Goal: Find specific page/section: Find specific page/section

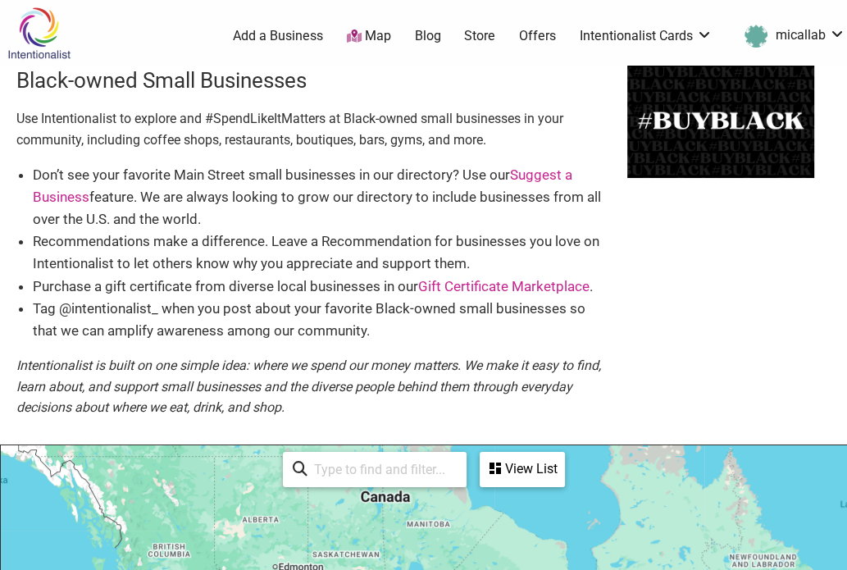
click at [379, 40] on link "Map" at bounding box center [369, 36] width 44 height 19
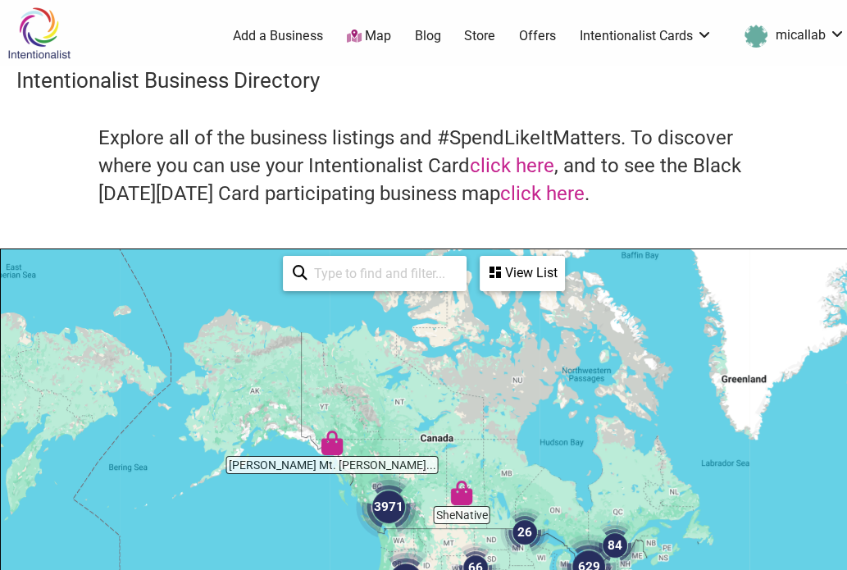
click at [358, 275] on input "search" at bounding box center [381, 273] width 149 height 32
type input "98144"
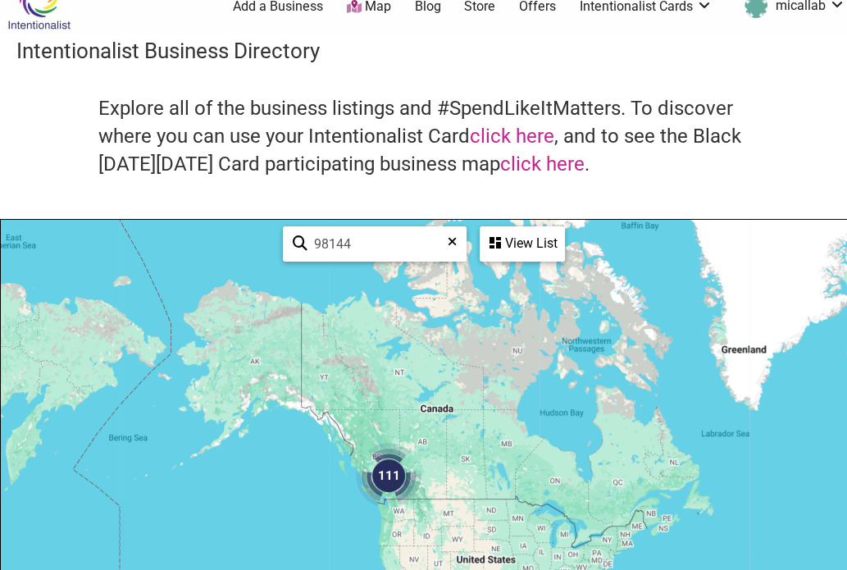
scroll to position [30, 0]
click at [390, 476] on img "111" at bounding box center [389, 476] width 66 height 66
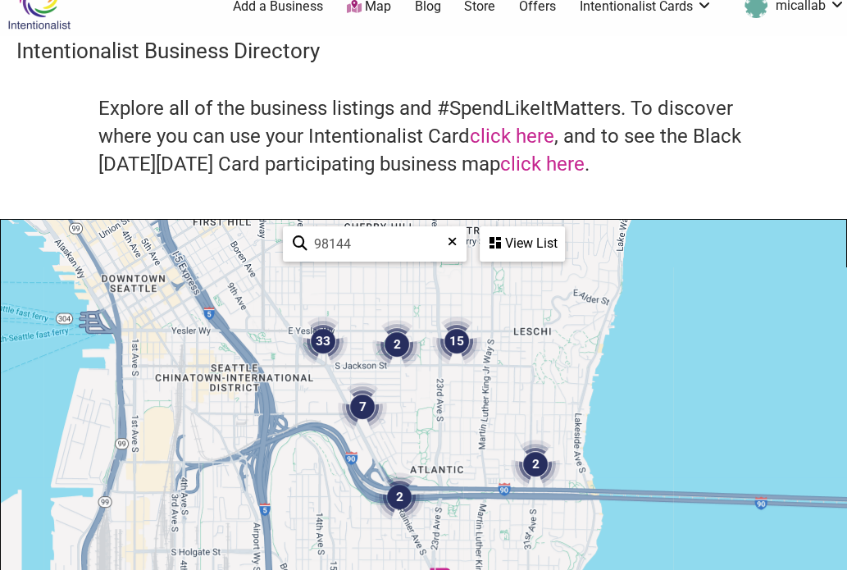
drag, startPoint x: 415, startPoint y: 330, endPoint x: 428, endPoint y: 403, distance: 74.1
click at [428, 403] on div "To navigate, press the arrow keys." at bounding box center [423, 539] width 845 height 638
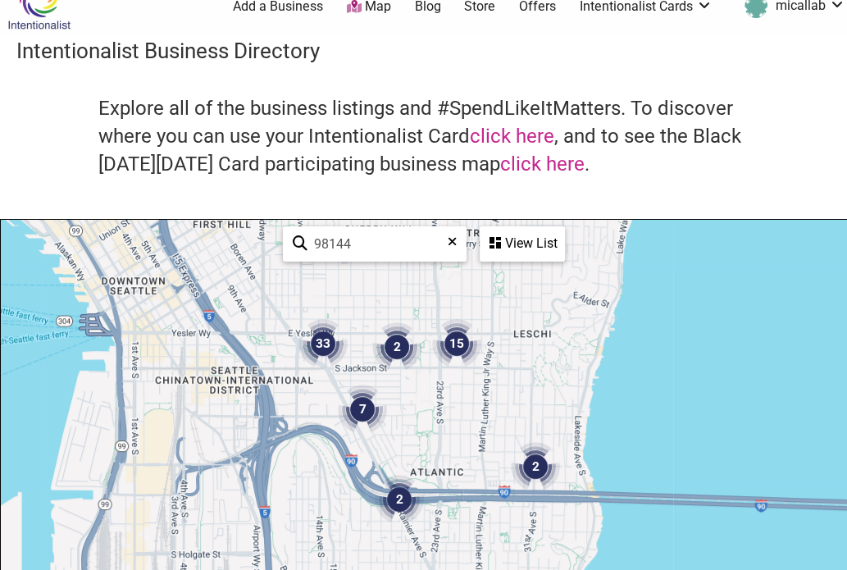
click at [395, 340] on img "2" at bounding box center [396, 346] width 49 height 49
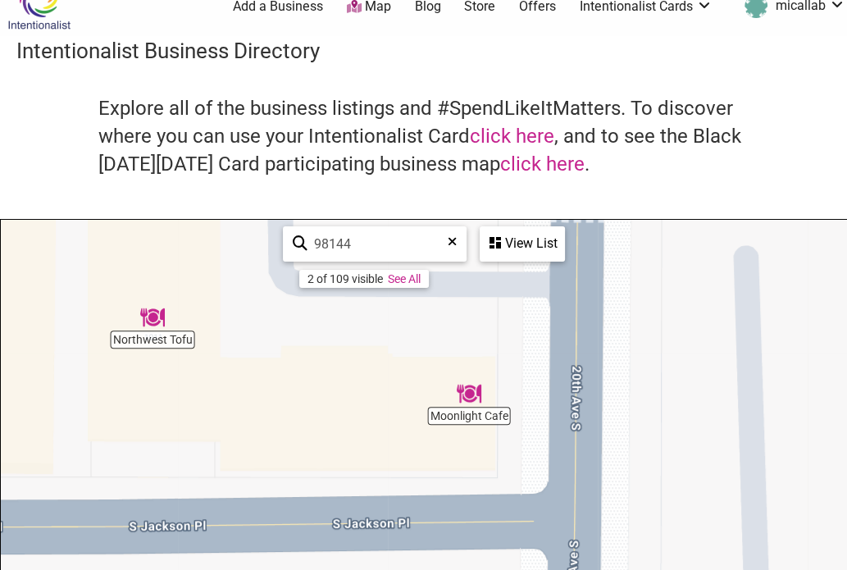
drag, startPoint x: 486, startPoint y: 498, endPoint x: 370, endPoint y: 327, distance: 206.6
click at [370, 327] on div "To navigate, press the arrow keys." at bounding box center [423, 539] width 845 height 638
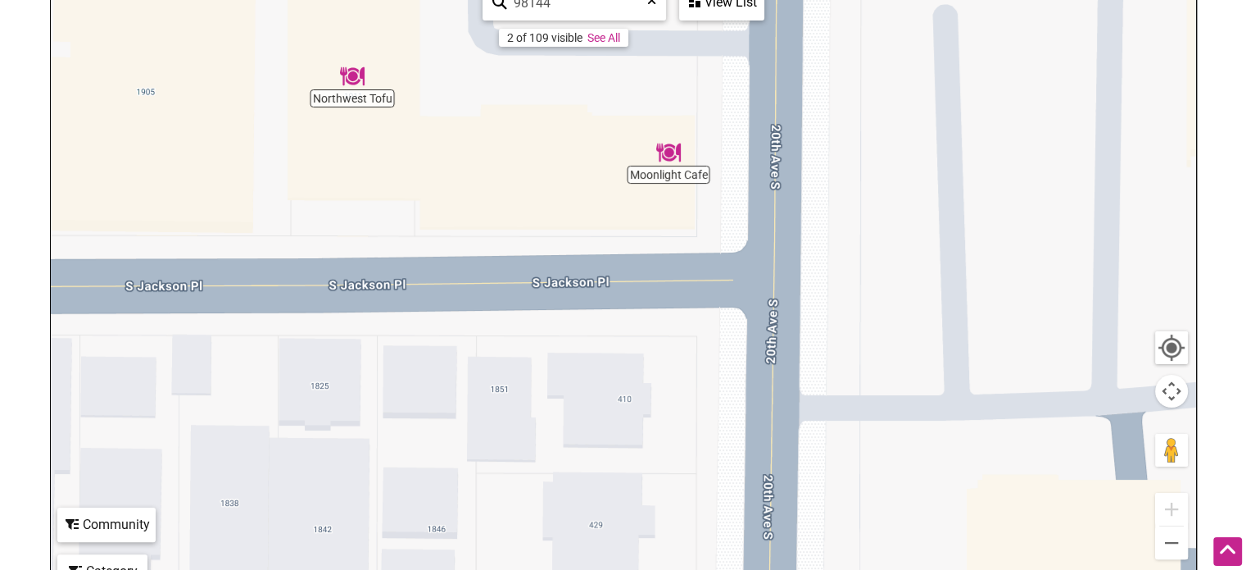
scroll to position [258, 0]
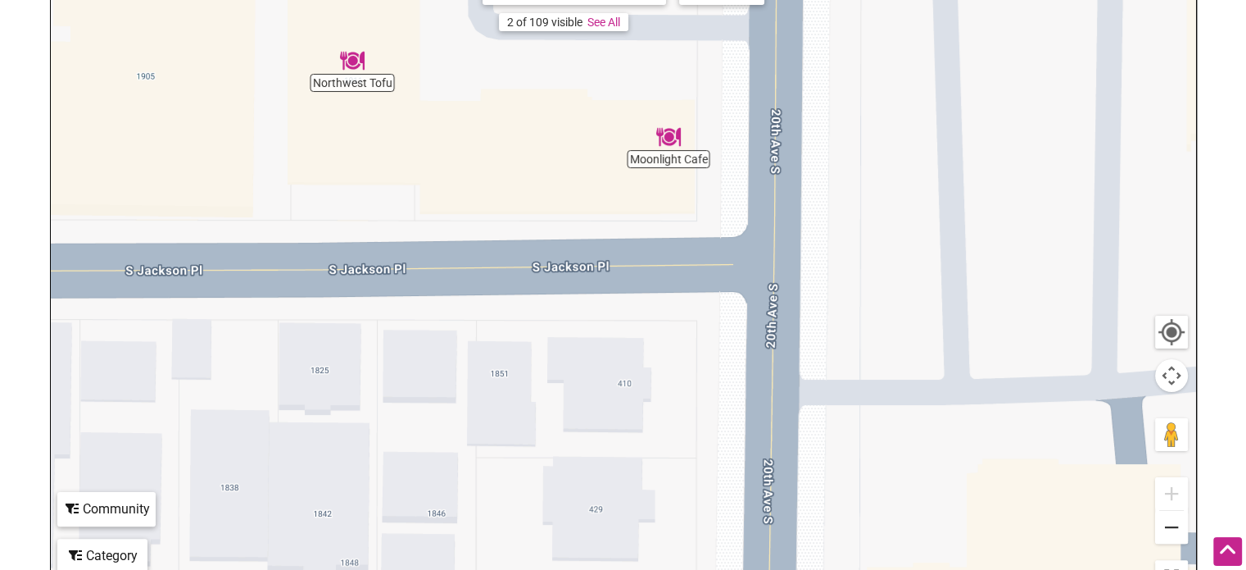
click at [846, 533] on button "Zoom out" at bounding box center [1171, 527] width 33 height 33
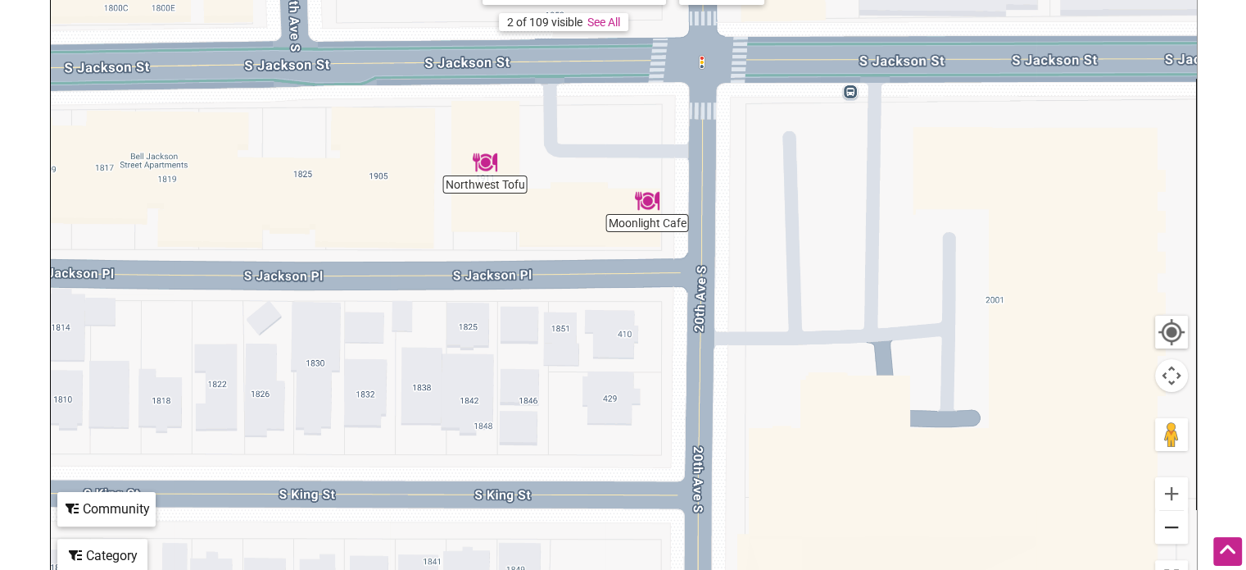
click at [846, 533] on button "Zoom out" at bounding box center [1171, 527] width 33 height 33
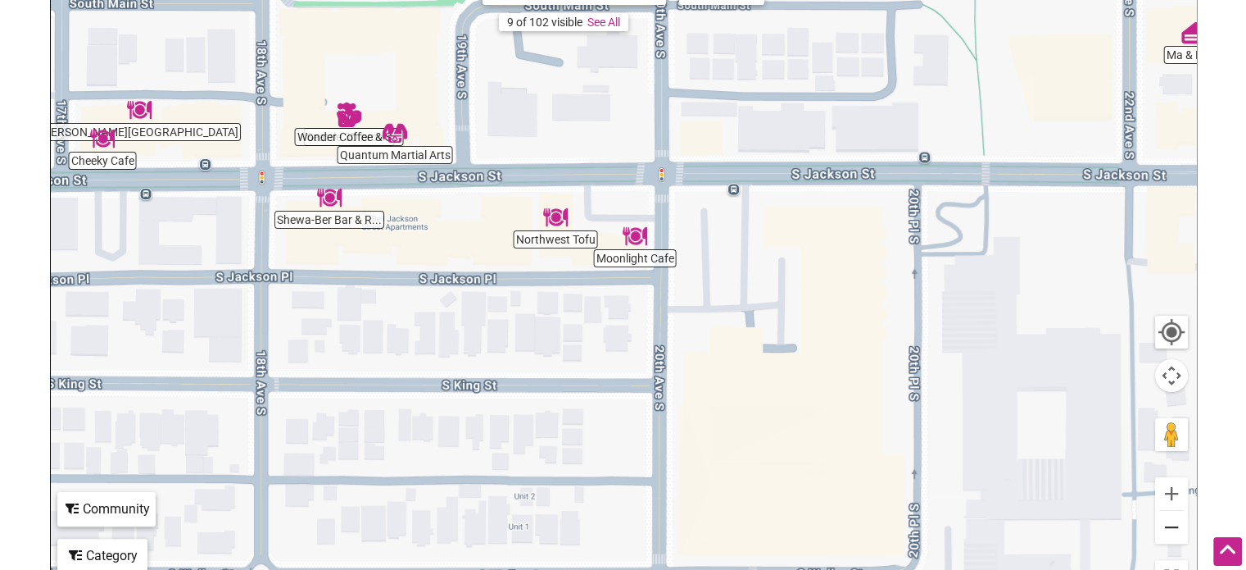
click at [846, 533] on button "Zoom out" at bounding box center [1171, 527] width 33 height 33
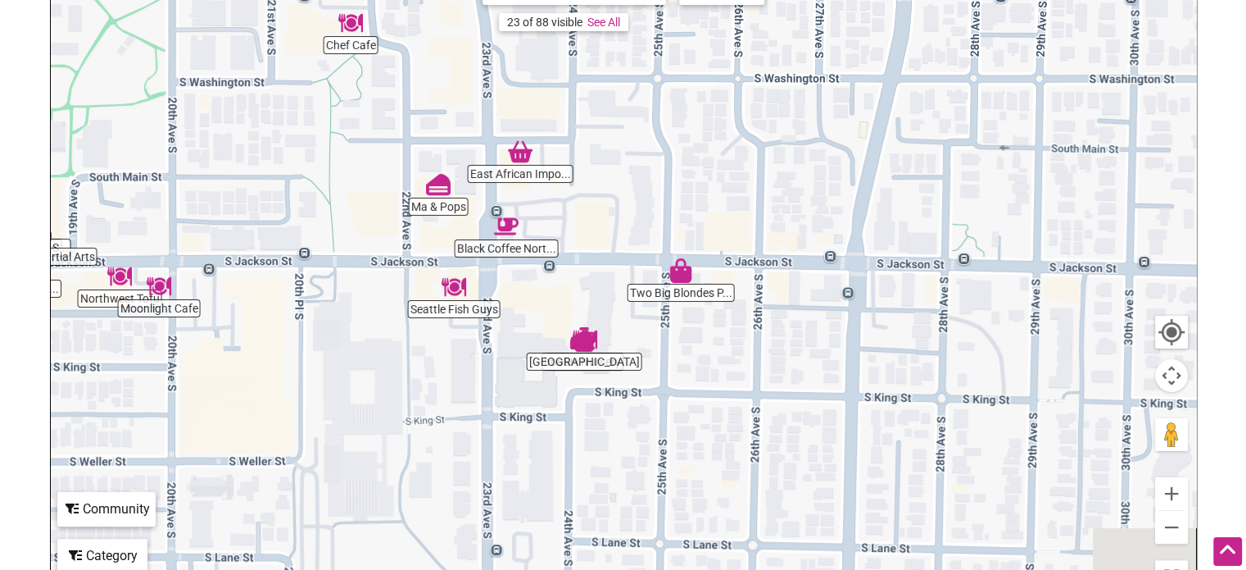
drag, startPoint x: 1073, startPoint y: 420, endPoint x: 600, endPoint y: 453, distance: 474.0
click at [600, 453] on div "To navigate, press the arrow keys." at bounding box center [624, 282] width 1146 height 638
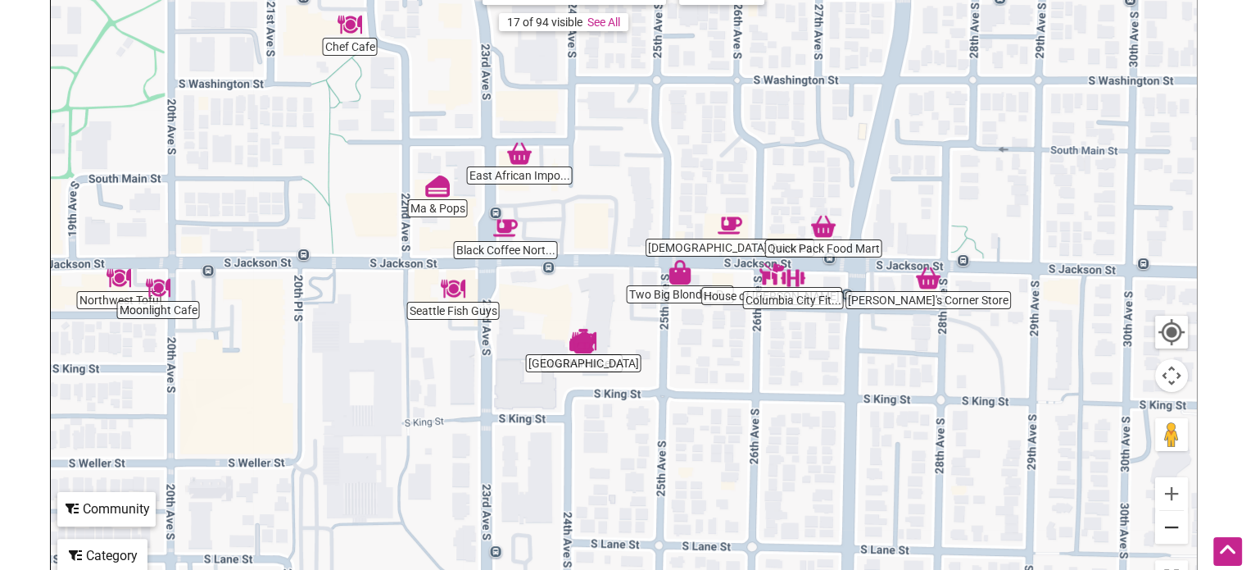
click at [846, 532] on button "Zoom out" at bounding box center [1171, 527] width 33 height 33
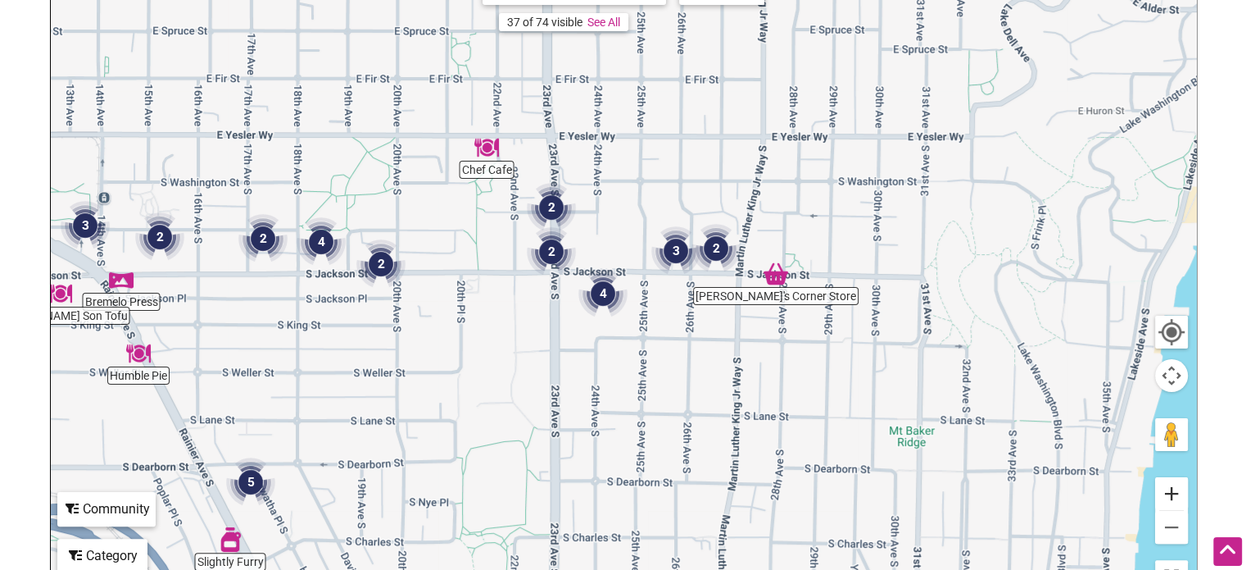
click at [846, 492] on button "Zoom in" at bounding box center [1171, 493] width 33 height 33
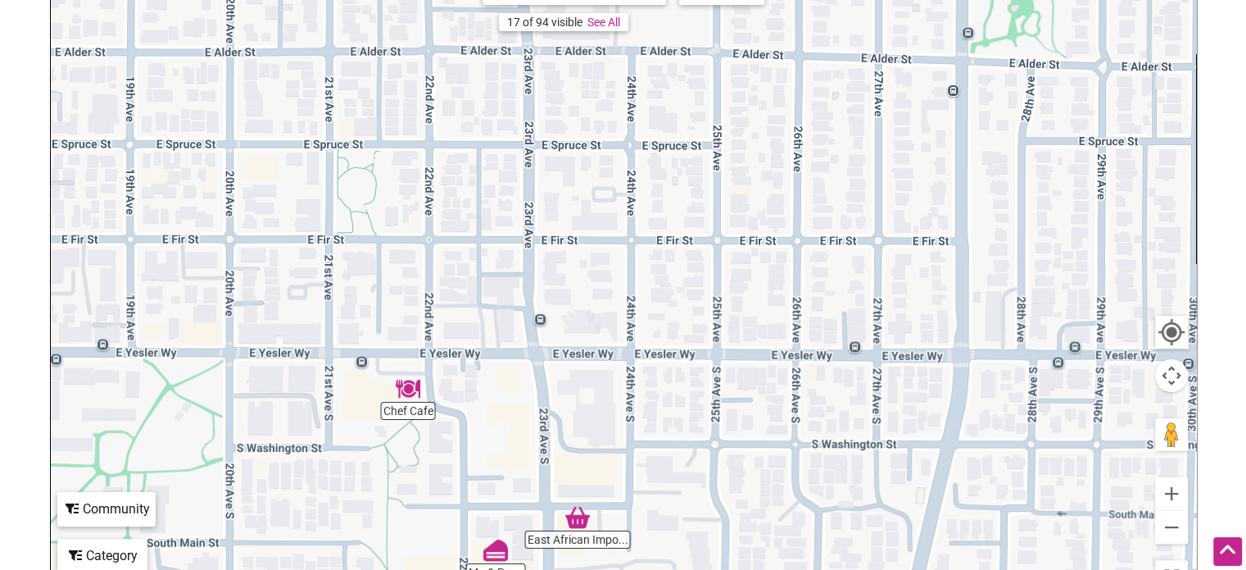
drag, startPoint x: 673, startPoint y: 120, endPoint x: 732, endPoint y: 495, distance: 379.1
click at [732, 495] on div "To navigate, press the arrow keys." at bounding box center [624, 282] width 1146 height 638
click at [846, 529] on button "Zoom out" at bounding box center [1171, 527] width 33 height 33
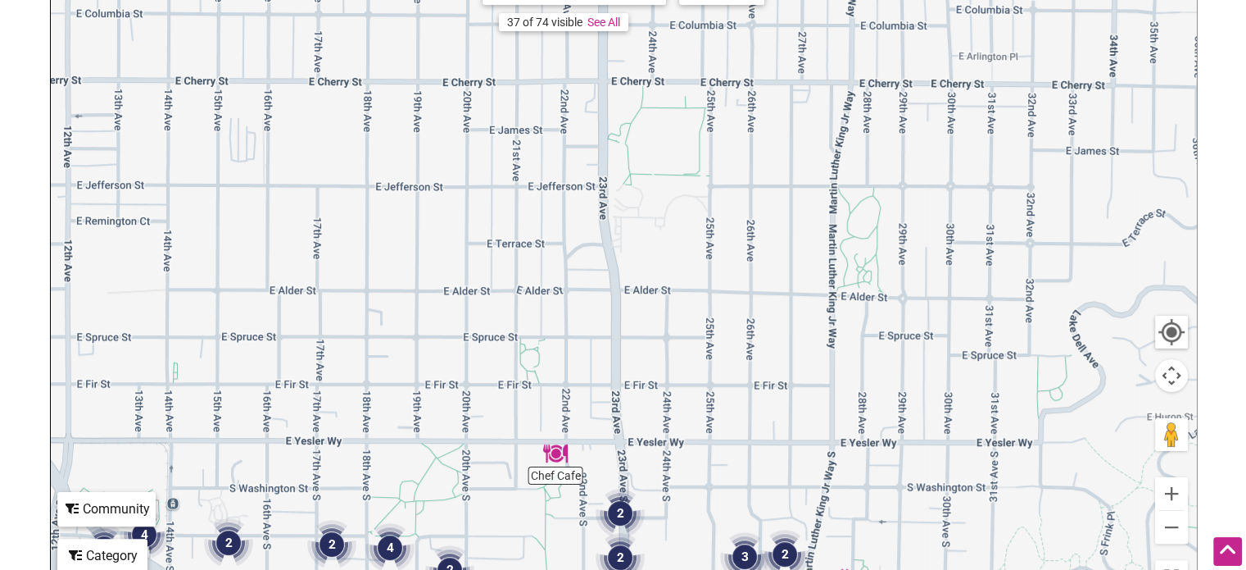
drag, startPoint x: 600, startPoint y: 167, endPoint x: 640, endPoint y: 291, distance: 130.1
click at [640, 291] on div "To navigate, press the arrow keys." at bounding box center [624, 282] width 1146 height 638
click at [846, 533] on button "Zoom out" at bounding box center [1171, 527] width 33 height 33
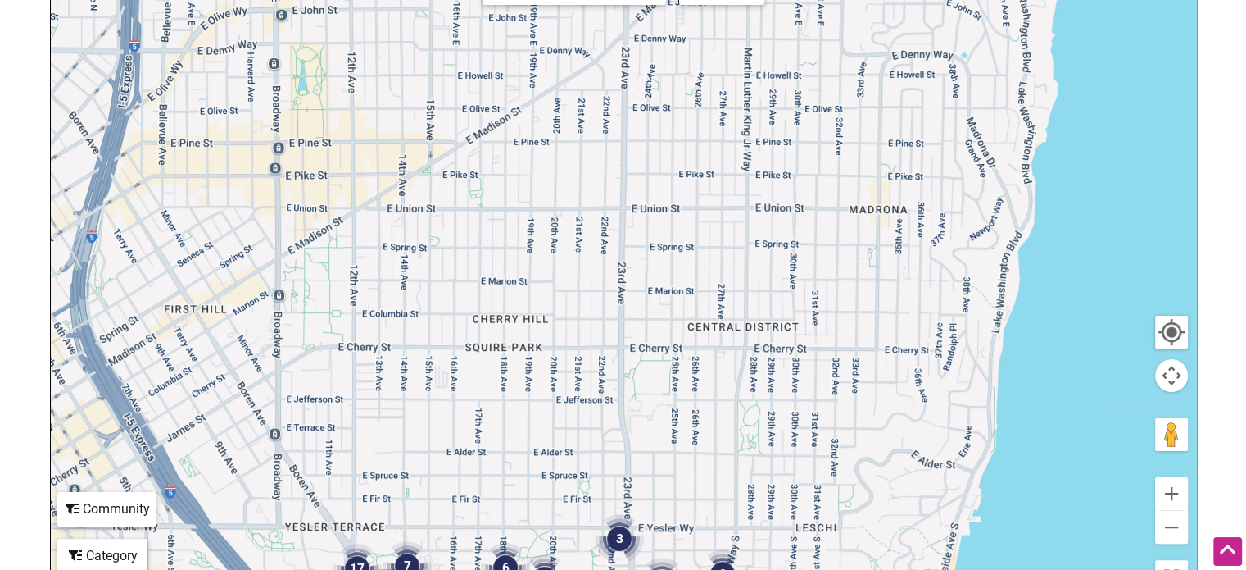
drag, startPoint x: 602, startPoint y: 131, endPoint x: 611, endPoint y: 300, distance: 169.0
click at [611, 300] on div "To navigate, press the arrow keys." at bounding box center [624, 282] width 1146 height 638
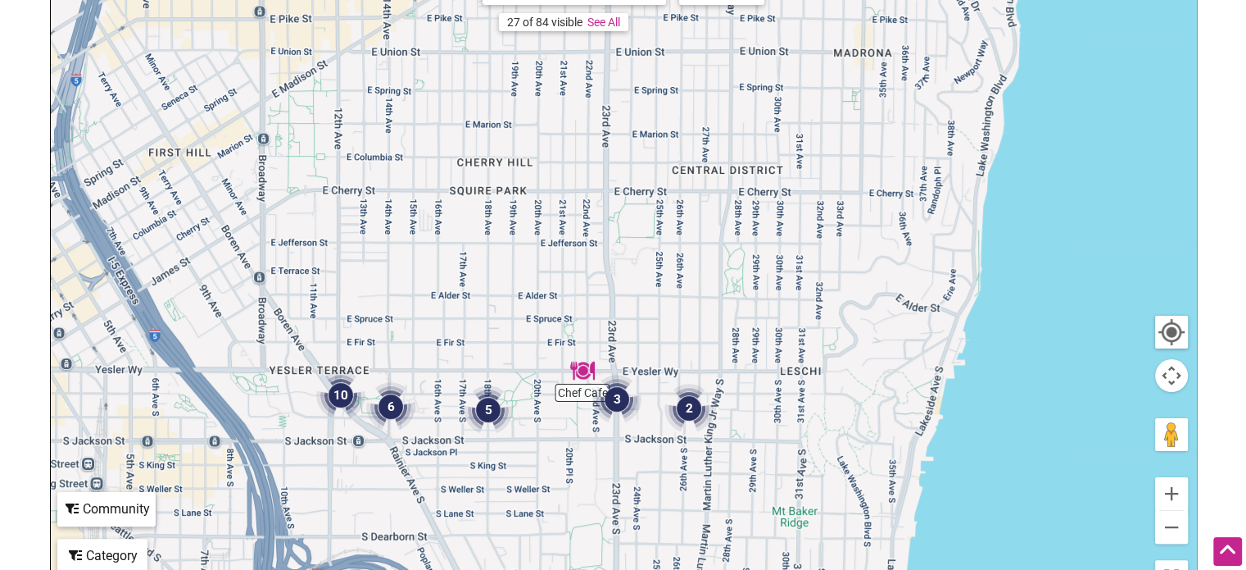
drag, startPoint x: 622, startPoint y: 445, endPoint x: 606, endPoint y: 282, distance: 163.9
click at [606, 282] on div "To navigate, press the arrow keys." at bounding box center [624, 282] width 1146 height 638
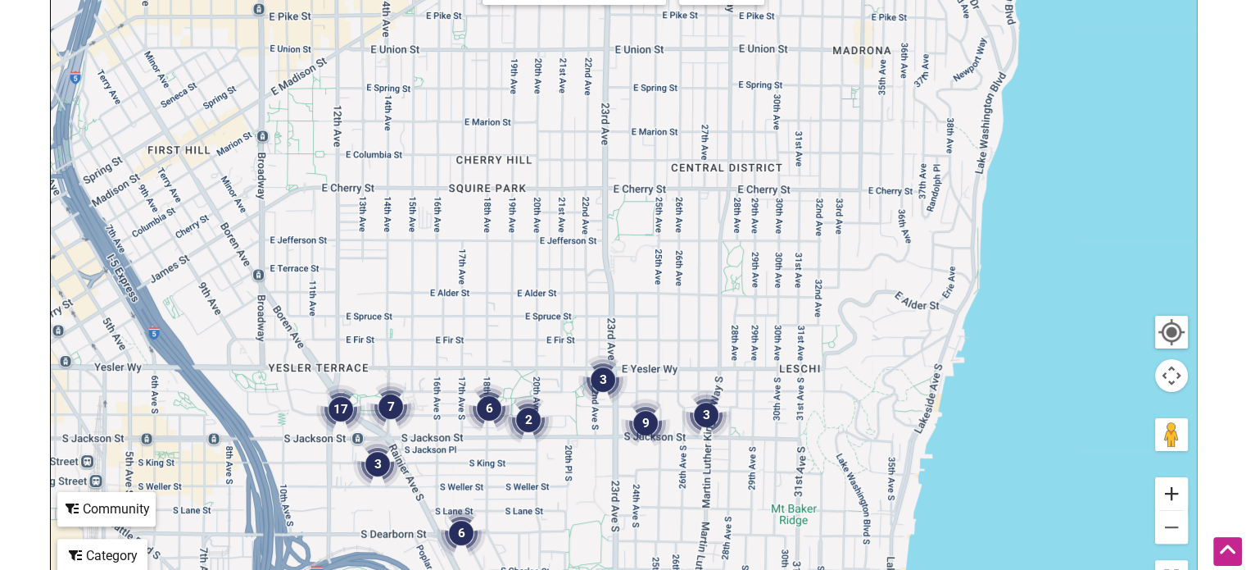
click at [846, 488] on button "Zoom in" at bounding box center [1171, 493] width 33 height 33
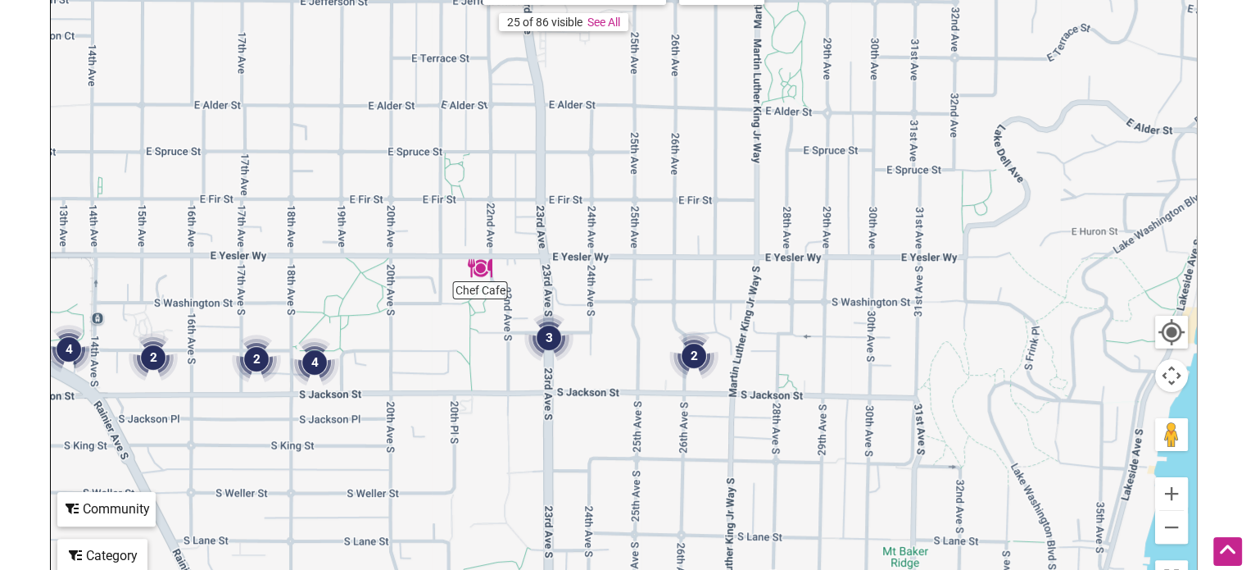
drag, startPoint x: 655, startPoint y: 393, endPoint x: 592, endPoint y: 182, distance: 219.9
click at [592, 182] on div "To navigate, press the arrow keys." at bounding box center [624, 282] width 1146 height 638
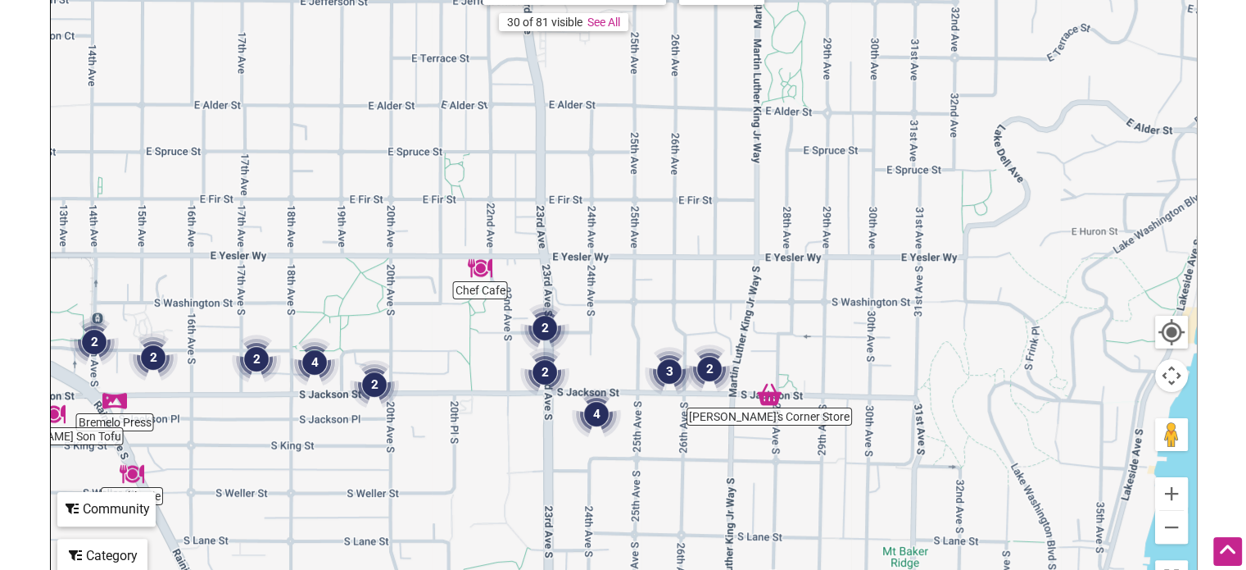
click at [595, 416] on img "4" at bounding box center [596, 413] width 49 height 49
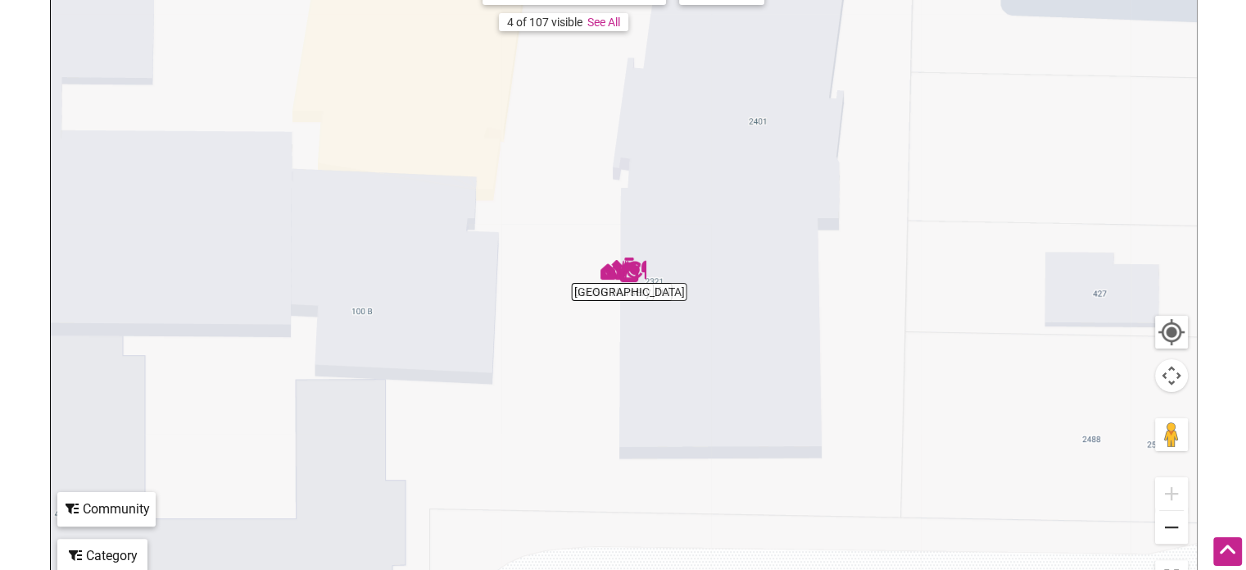
click at [846, 524] on button "Zoom out" at bounding box center [1171, 527] width 33 height 33
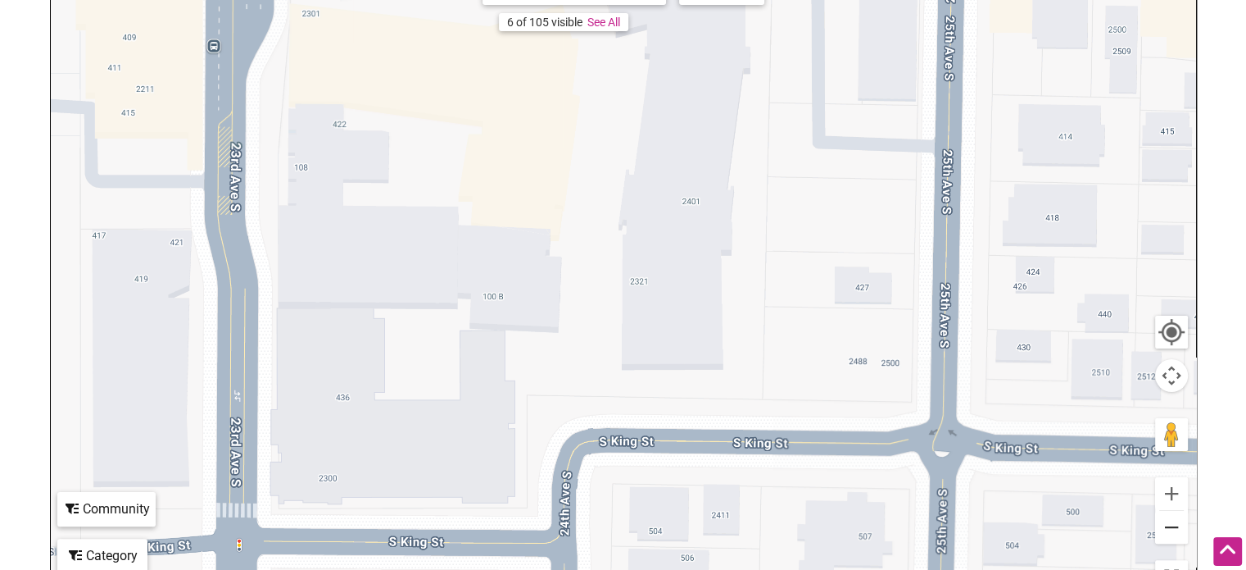
click at [846, 524] on button "Zoom out" at bounding box center [1171, 527] width 33 height 33
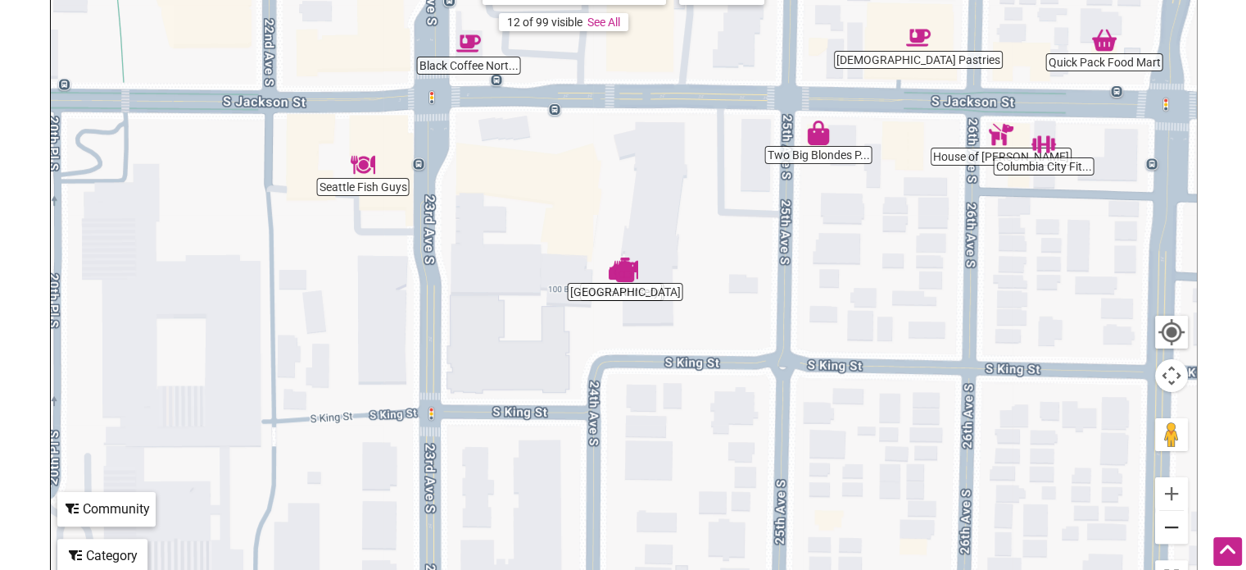
click at [846, 524] on button "Zoom out" at bounding box center [1171, 527] width 33 height 33
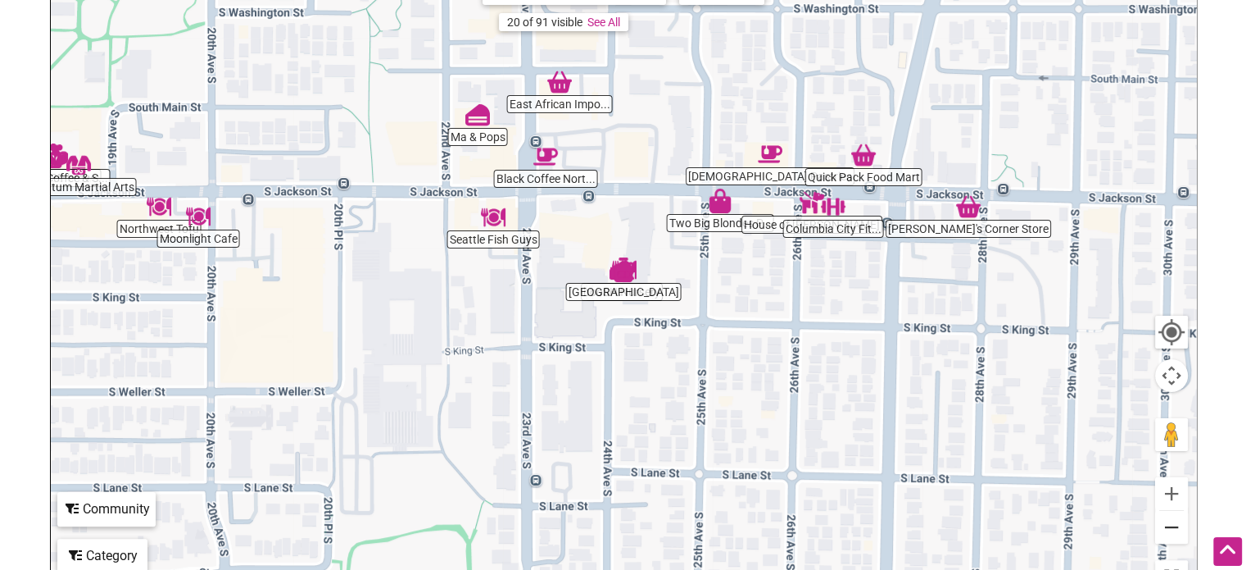
click at [846, 524] on button "Zoom out" at bounding box center [1171, 527] width 33 height 33
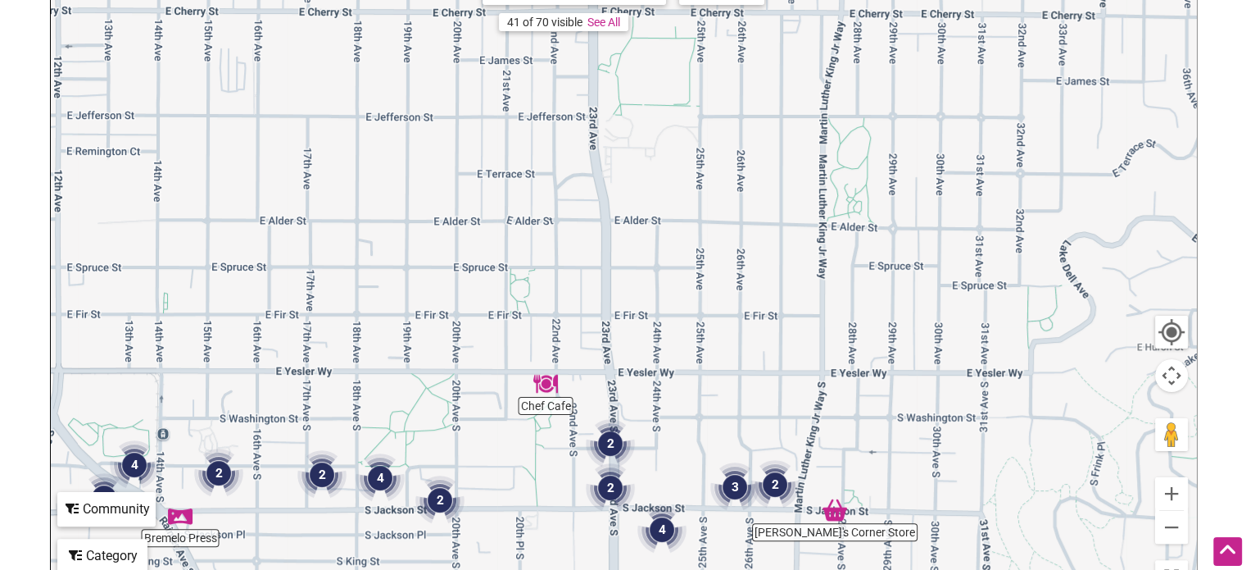
drag, startPoint x: 613, startPoint y: 98, endPoint x: 651, endPoint y: 381, distance: 285.3
click at [651, 381] on div "To navigate, press the arrow keys." at bounding box center [624, 282] width 1146 height 638
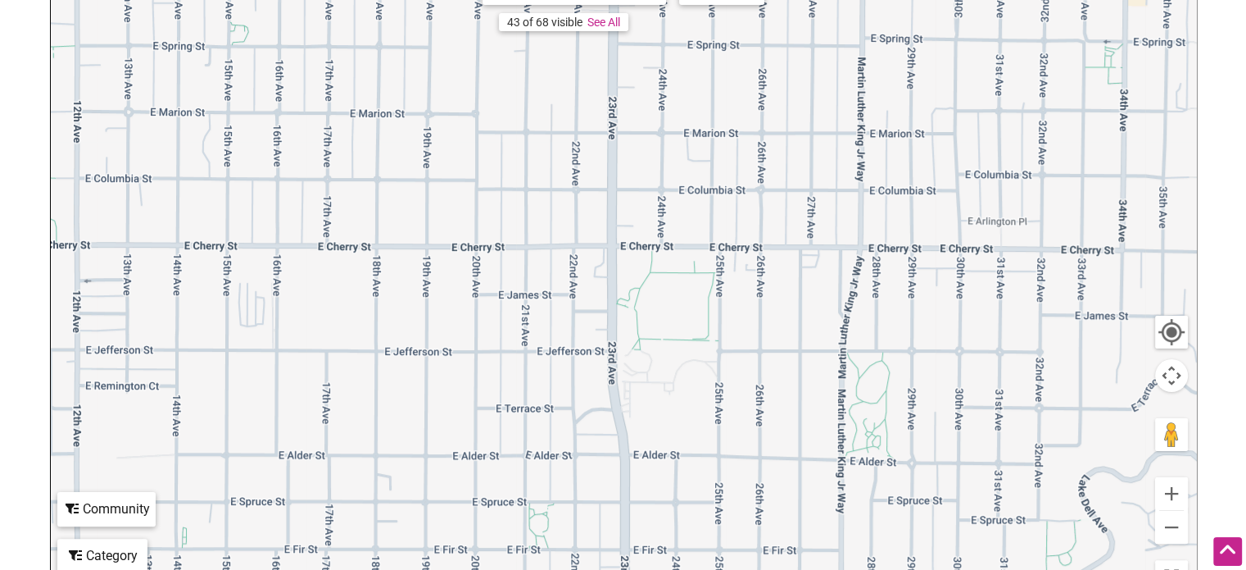
drag, startPoint x: 657, startPoint y: 259, endPoint x: 676, endPoint y: 496, distance: 237.6
click at [676, 496] on div "To navigate, press the arrow keys." at bounding box center [624, 282] width 1146 height 638
click at [846, 495] on button "Zoom in" at bounding box center [1171, 493] width 33 height 33
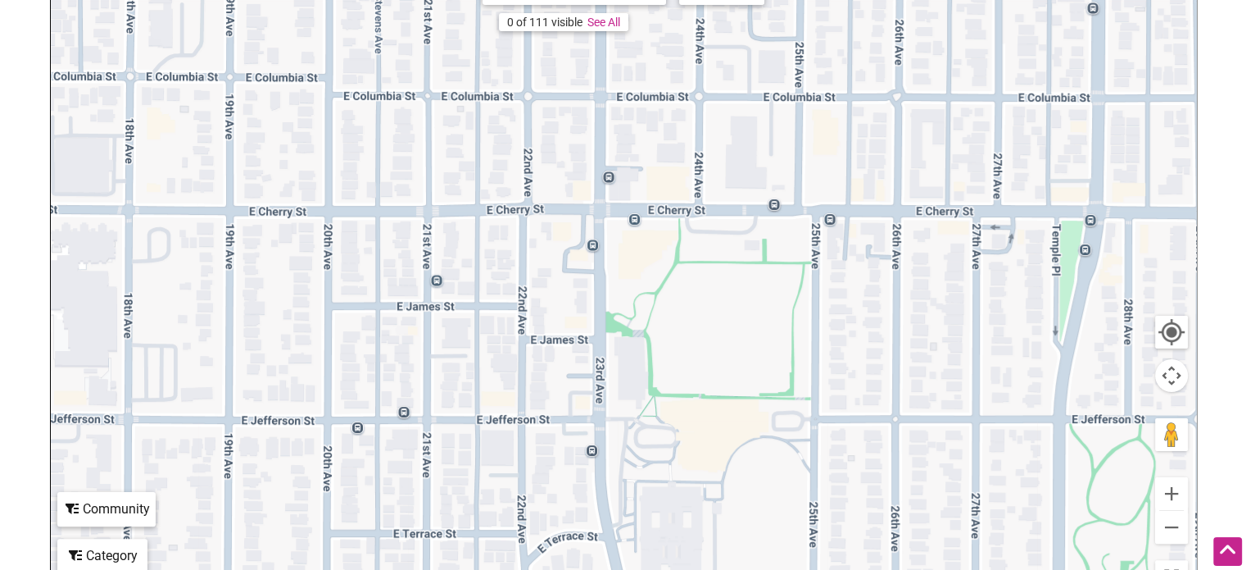
click at [120, 550] on div "Category" at bounding box center [102, 555] width 87 height 31
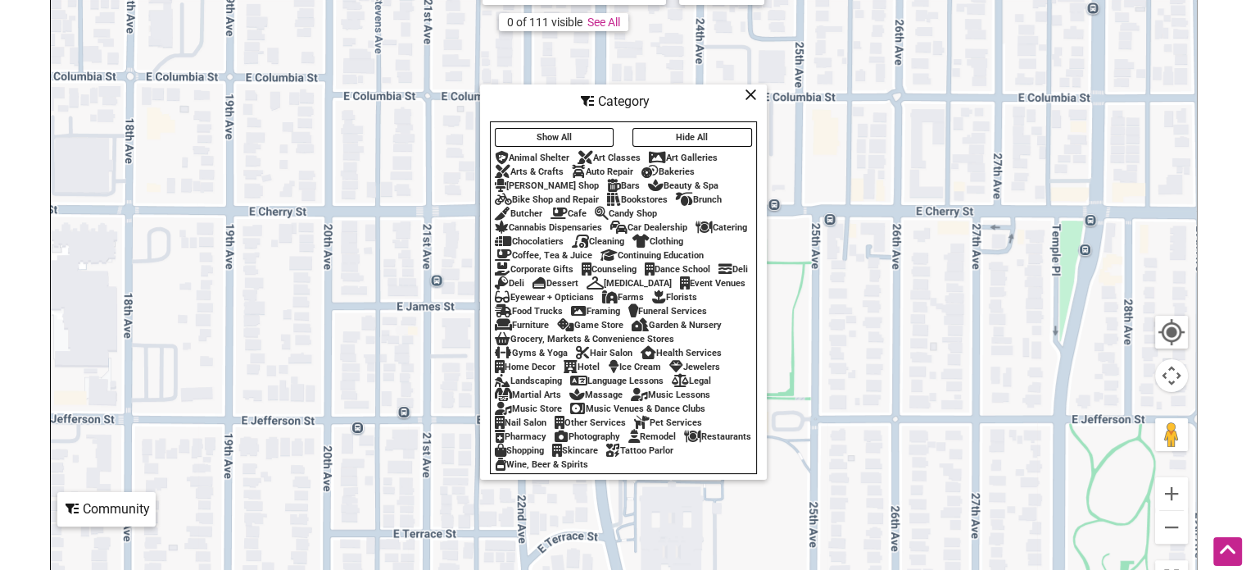
click at [543, 134] on button "Show All" at bounding box center [555, 137] width 120 height 19
click at [116, 511] on div "Community" at bounding box center [106, 508] width 95 height 31
click at [558, 142] on div "Show All Hide All Animal Shelter Art Classes Art Galleries Arts & Crafts Auto R…" at bounding box center [624, 297] width 266 height 347
click at [751, 94] on icon at bounding box center [751, 94] width 12 height 1
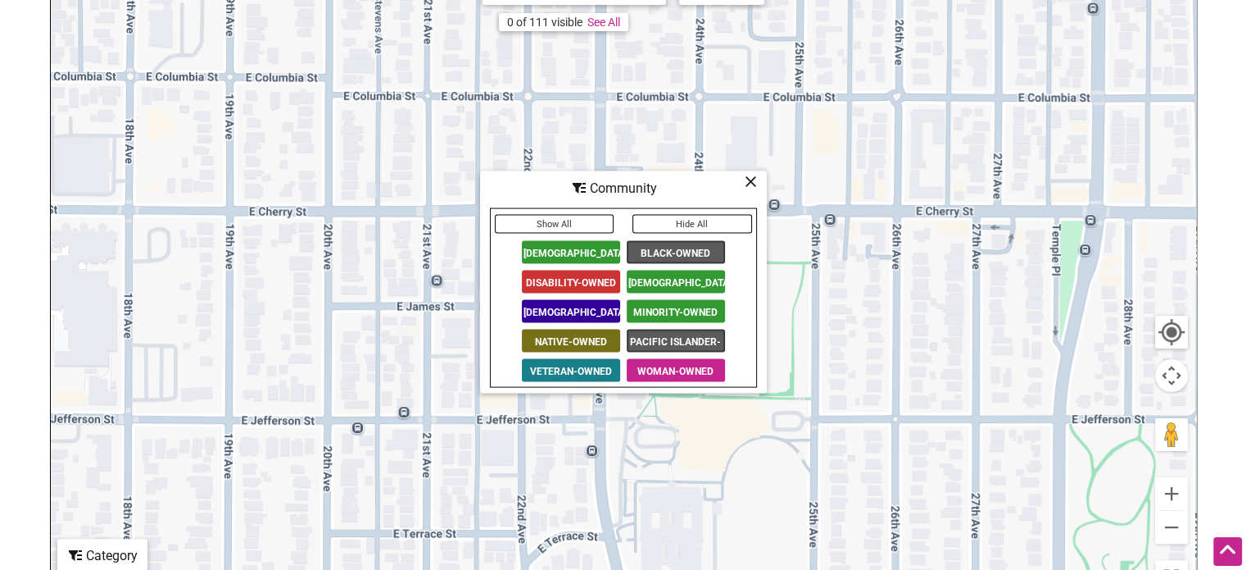
click at [556, 222] on button "Show All" at bounding box center [555, 224] width 120 height 19
click at [748, 181] on icon at bounding box center [751, 181] width 12 height 1
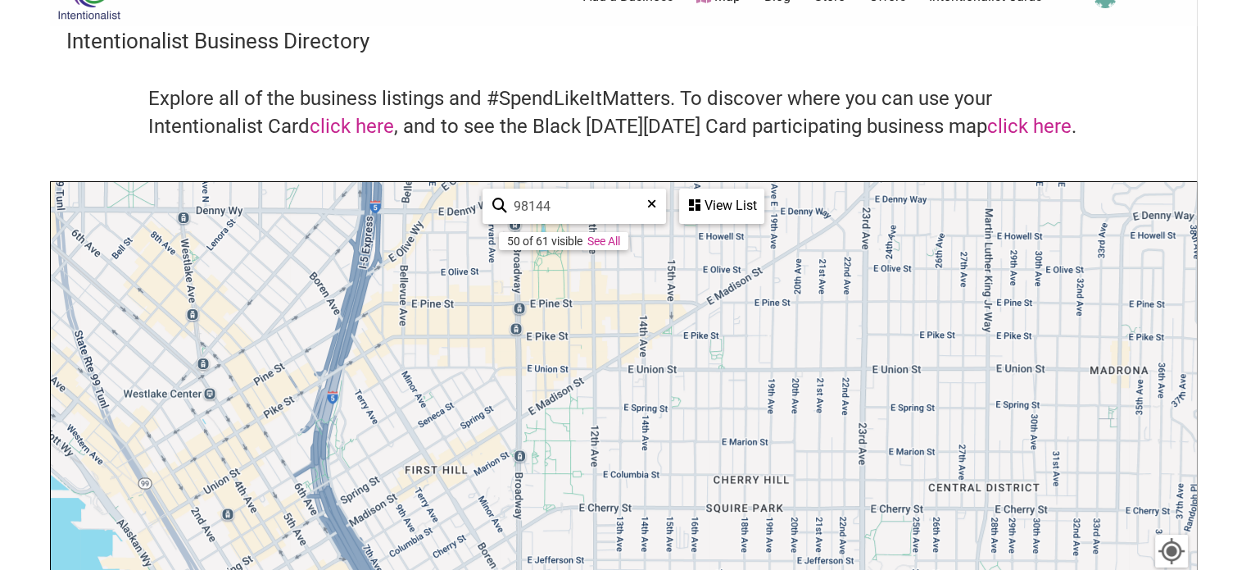
scroll to position [0, 0]
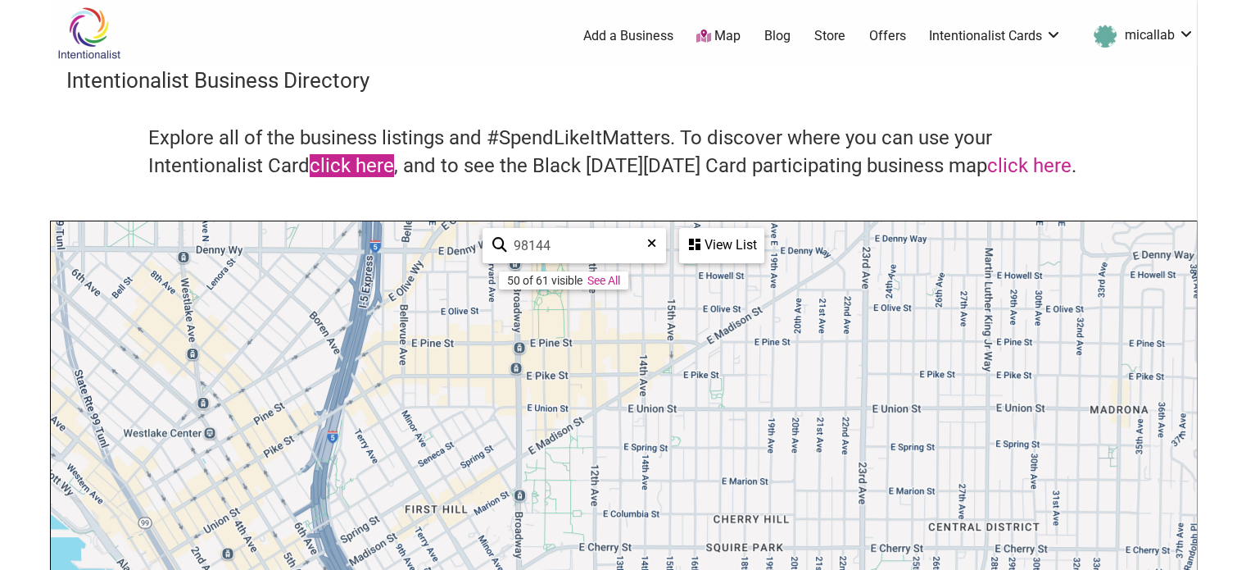
click at [373, 169] on link "click here" at bounding box center [352, 165] width 84 height 23
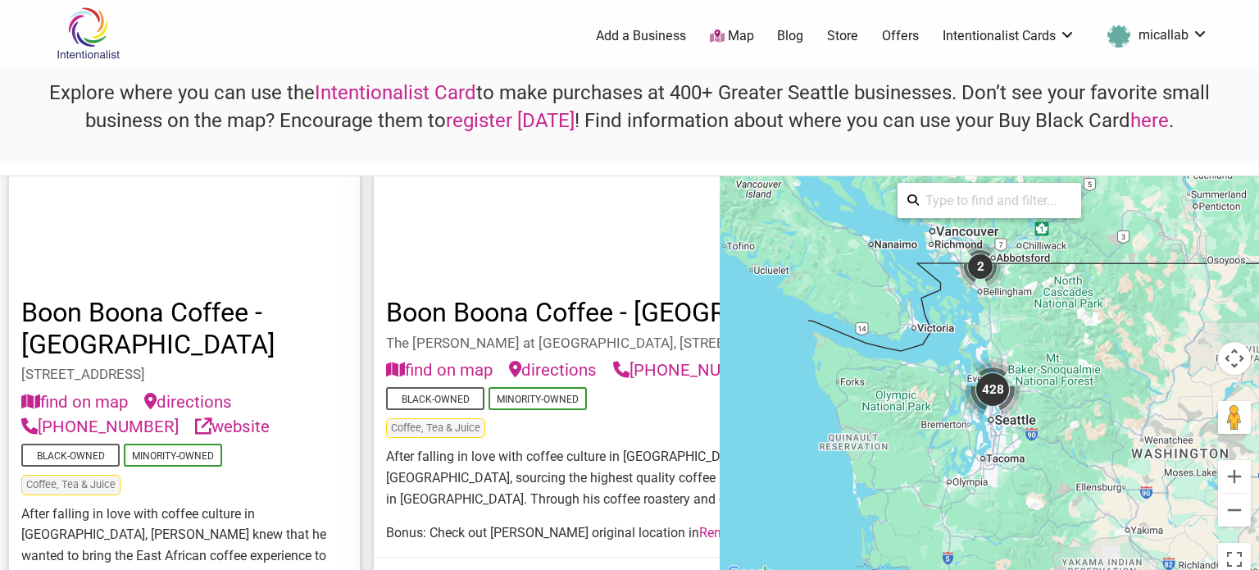
scroll to position [13092, 0]
